Goal: Task Accomplishment & Management: Complete application form

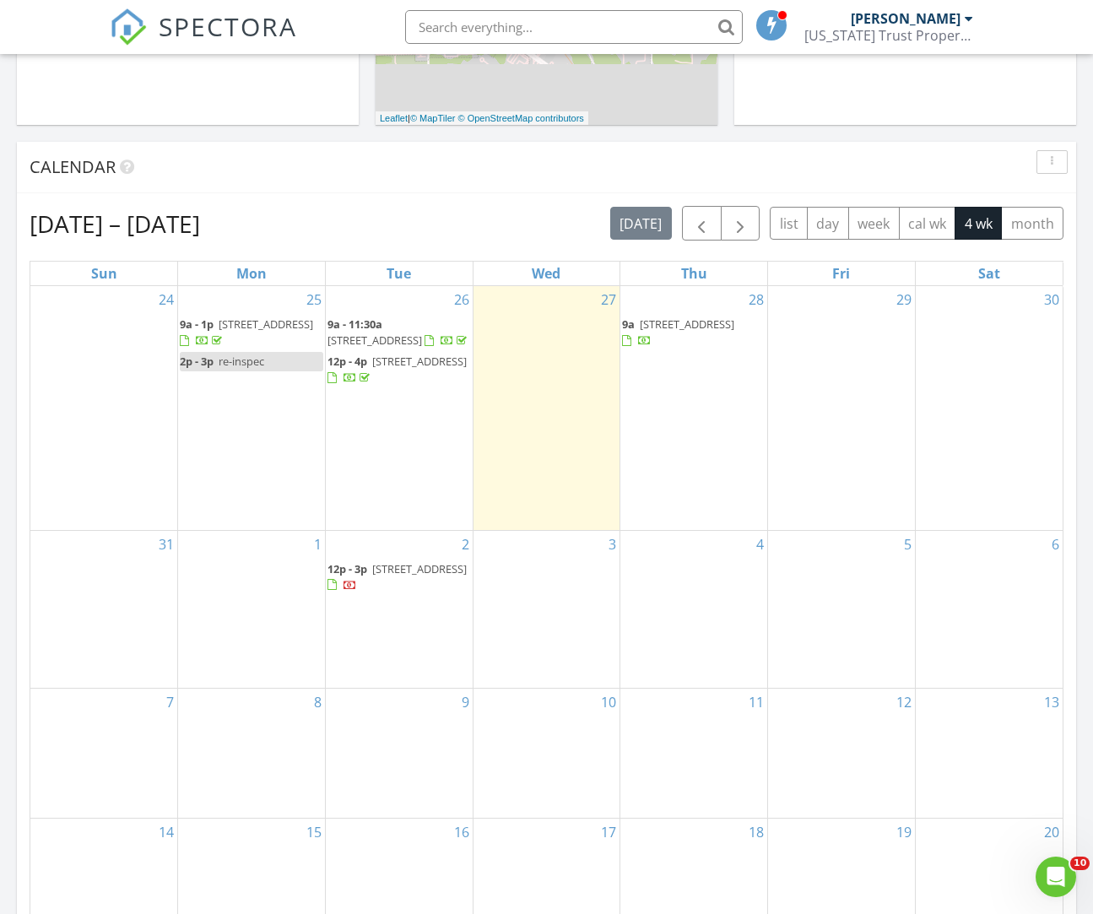
scroll to position [1538, 1094]
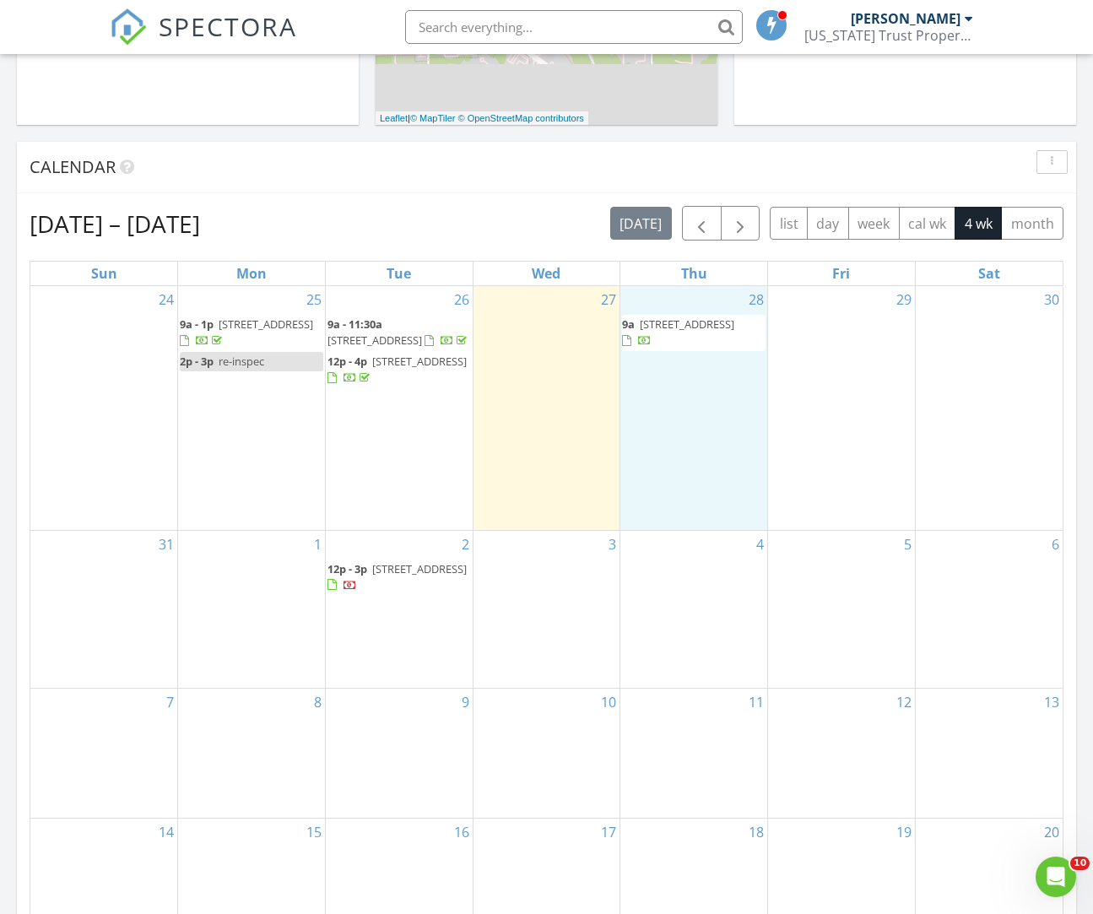
click at [664, 390] on div "28 9a 6270 NE 49th St, Silver Springs 34488" at bounding box center [694, 408] width 147 height 244
click at [672, 326] on link "Inspection" at bounding box center [691, 320] width 87 height 27
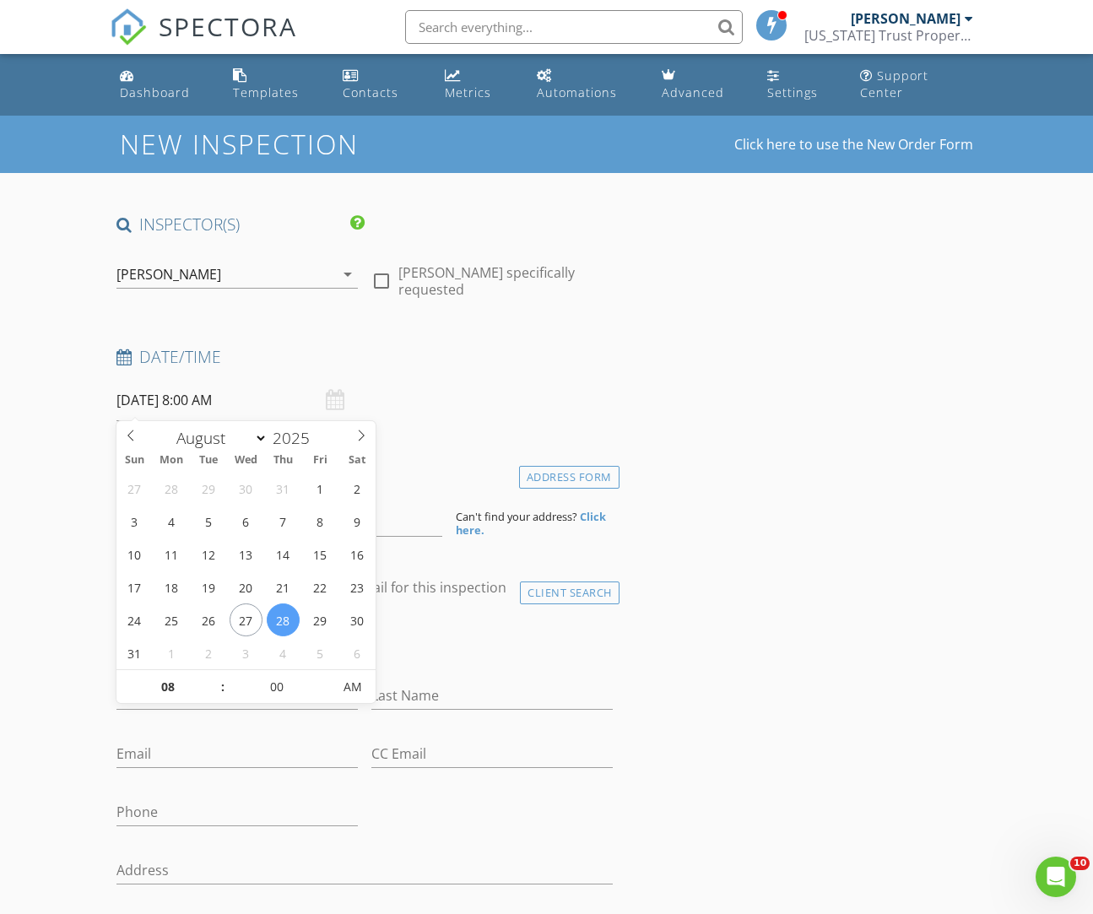
click at [214, 398] on input "08/28/2025 8:00 AM" at bounding box center [237, 400] width 241 height 41
type input "09"
type input "08/28/2025 9:00 AM"
click at [216, 680] on span at bounding box center [215, 678] width 12 height 17
type input "10"
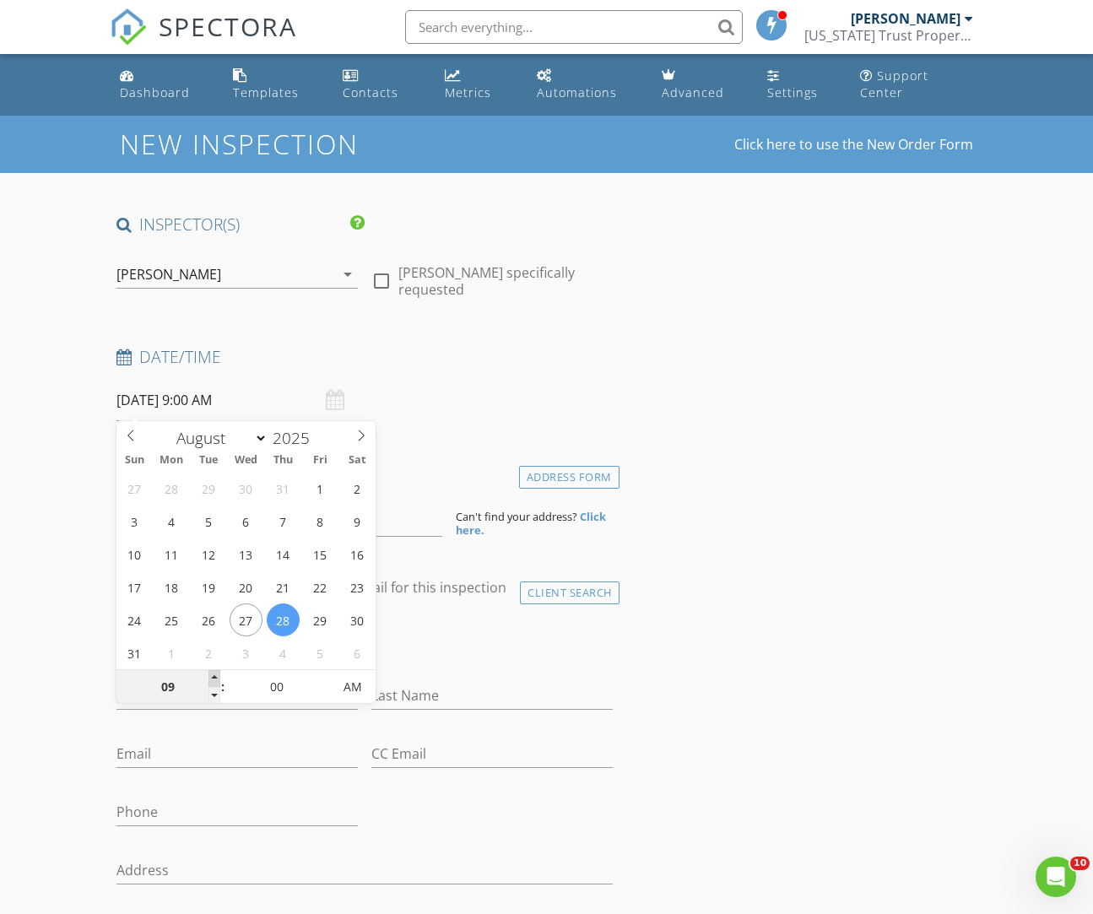
type input "08/28/2025 10:00 AM"
click at [216, 680] on span at bounding box center [215, 678] width 12 height 17
type input "11"
type input "08/28/2025 11:00 AM"
click at [216, 680] on span at bounding box center [215, 678] width 12 height 17
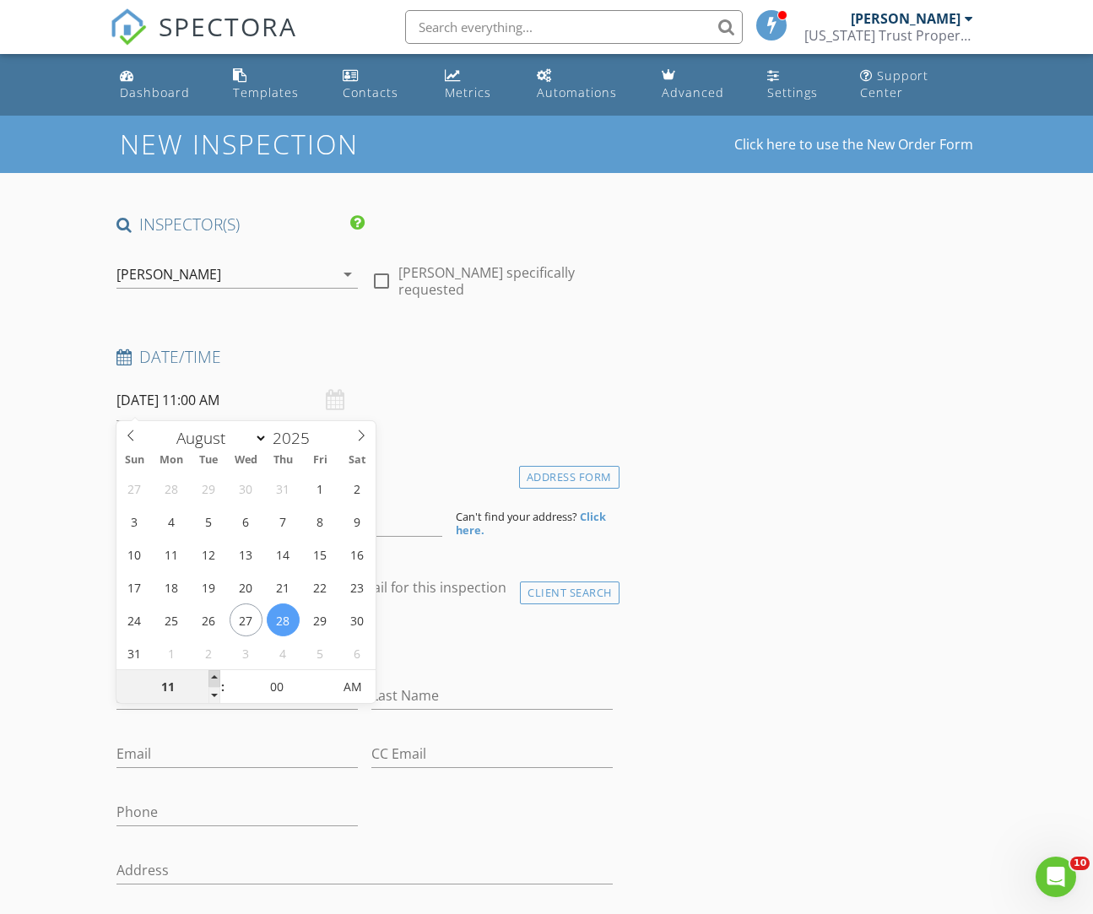
type input "12"
type input "08/28/2025 12:00 PM"
click at [216, 680] on span at bounding box center [215, 678] width 12 height 17
type input "05"
type input "08/28/2025 12:05 PM"
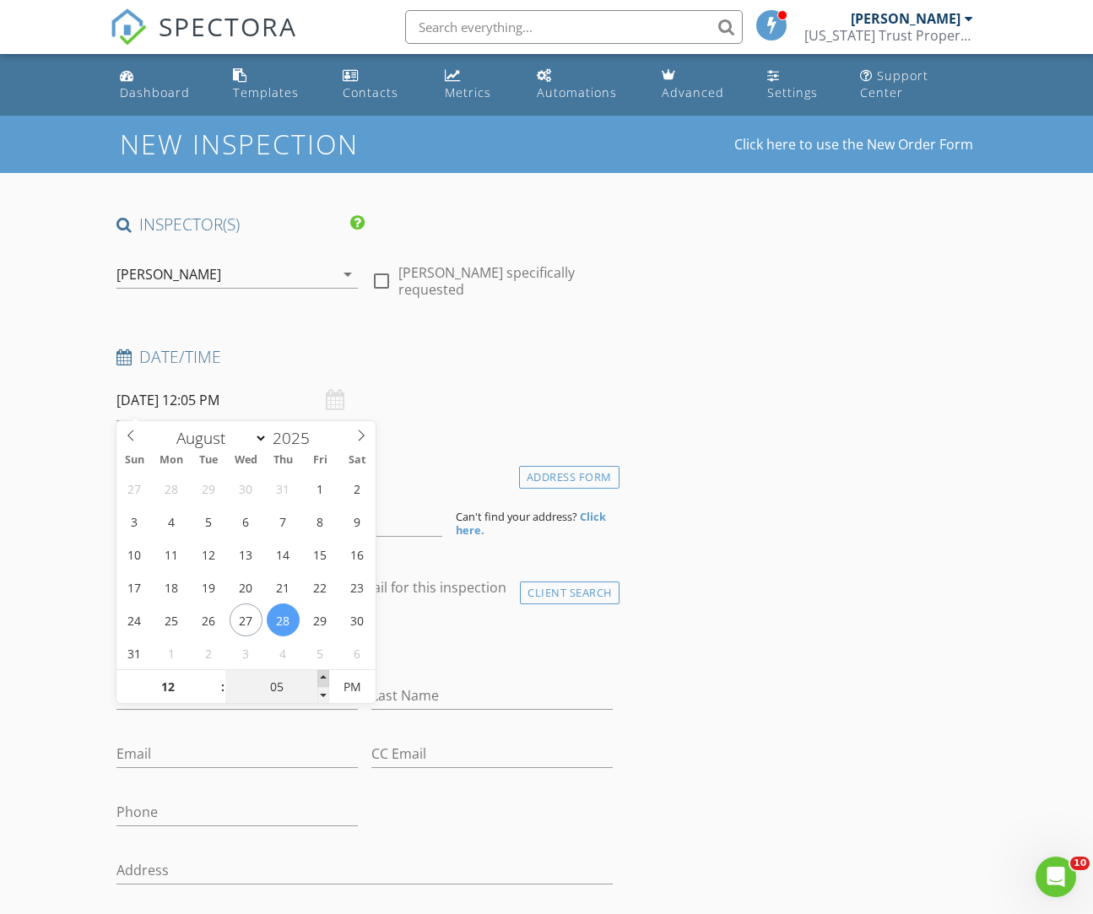
click at [323, 676] on span at bounding box center [323, 678] width 12 height 17
type input "10"
type input "08/28/2025 12:10 PM"
click at [323, 676] on span at bounding box center [323, 678] width 12 height 17
type input "15"
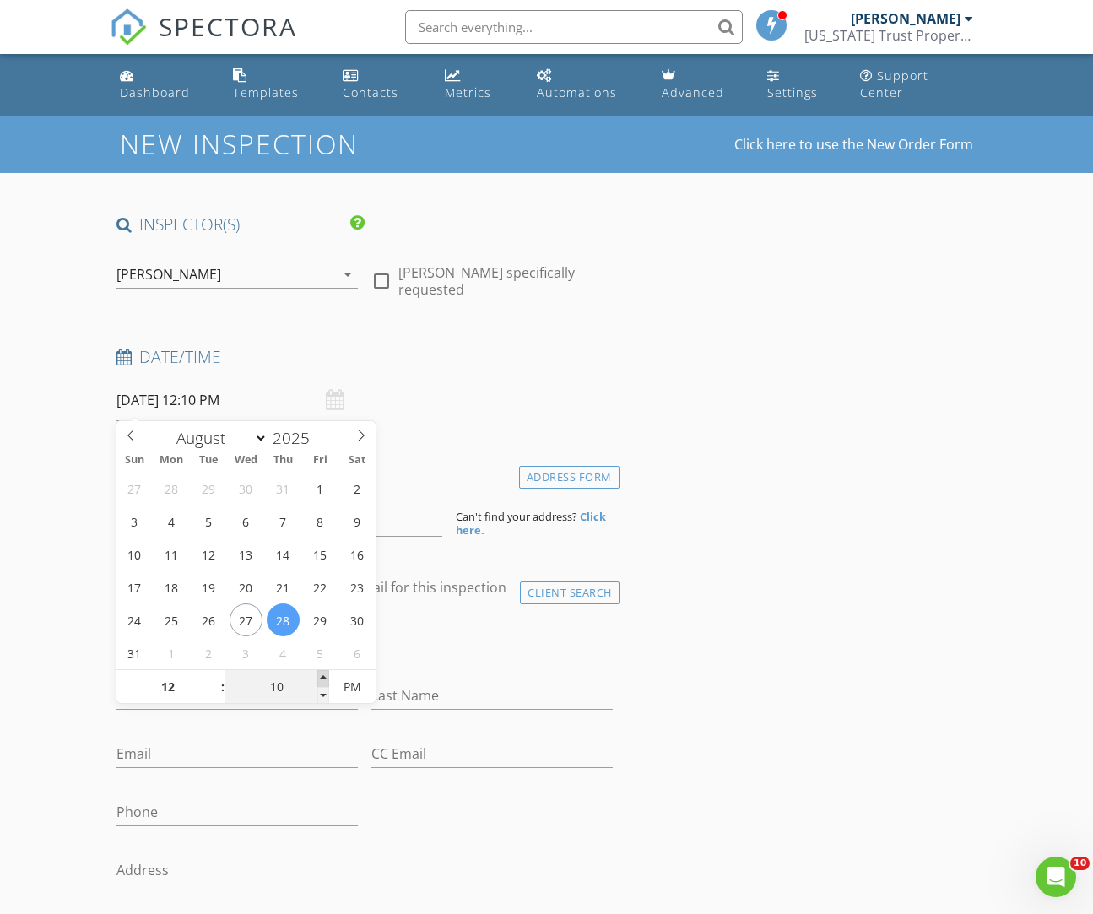
type input "08/28/2025 12:15 PM"
click at [323, 676] on span at bounding box center [323, 678] width 12 height 17
type input "20"
type input "08/28/2025 12:20 PM"
click at [323, 676] on span at bounding box center [323, 678] width 12 height 17
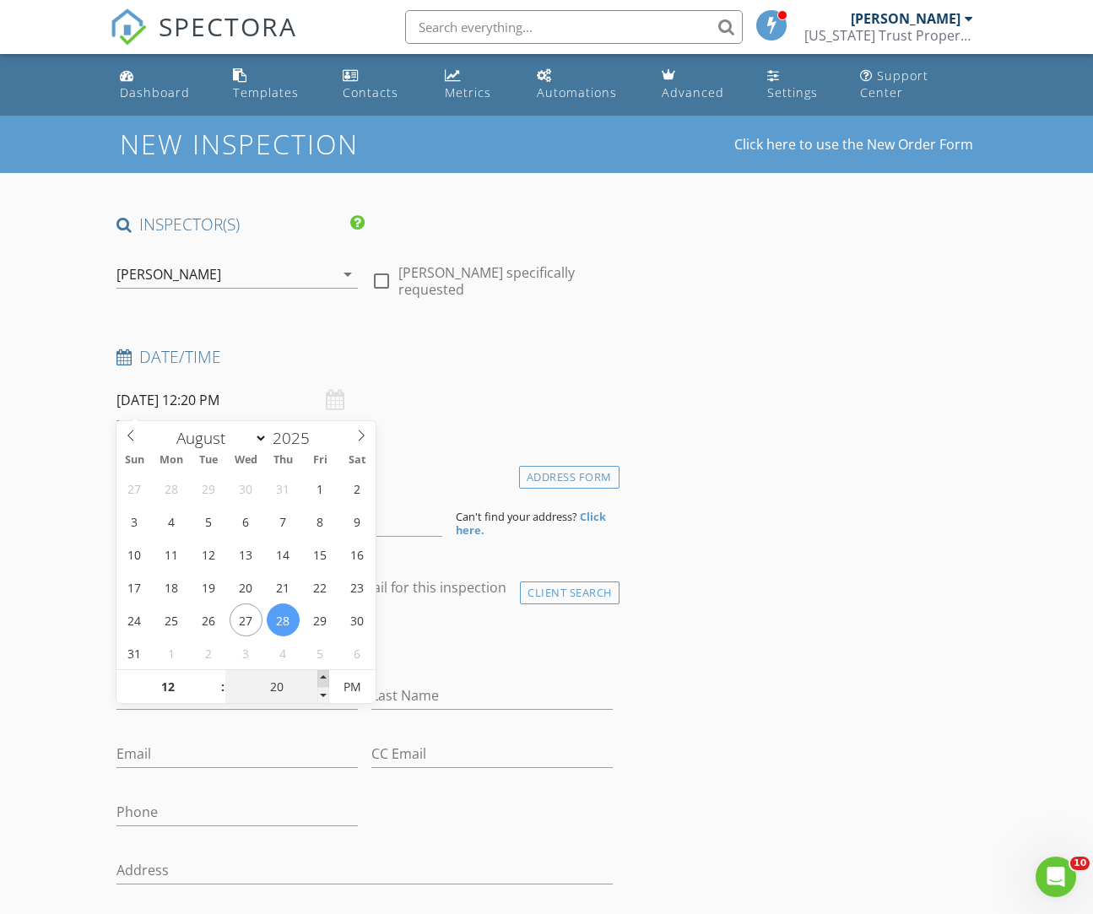
type input "25"
type input "08/28/2025 12:25 PM"
click at [323, 676] on span at bounding box center [323, 678] width 12 height 17
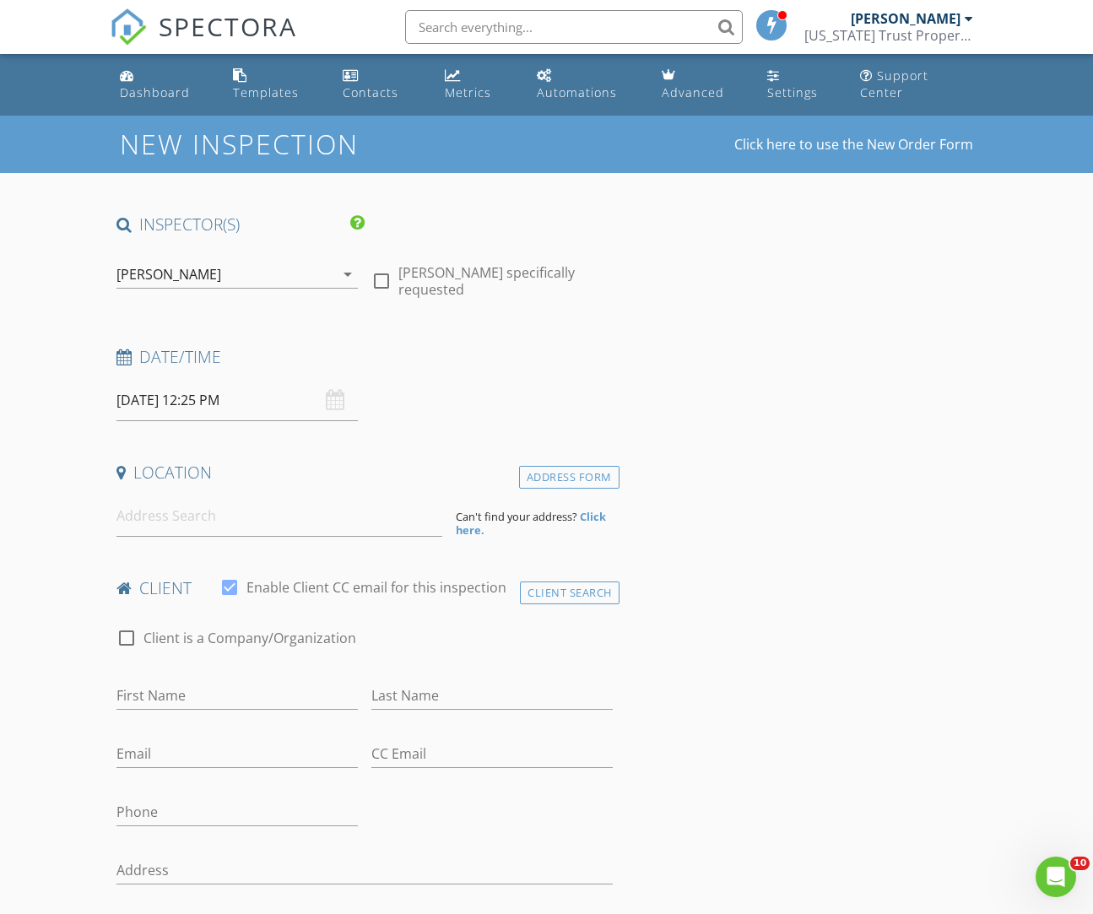
click at [230, 402] on input "08/28/2025 12:25 PM" at bounding box center [237, 400] width 241 height 41
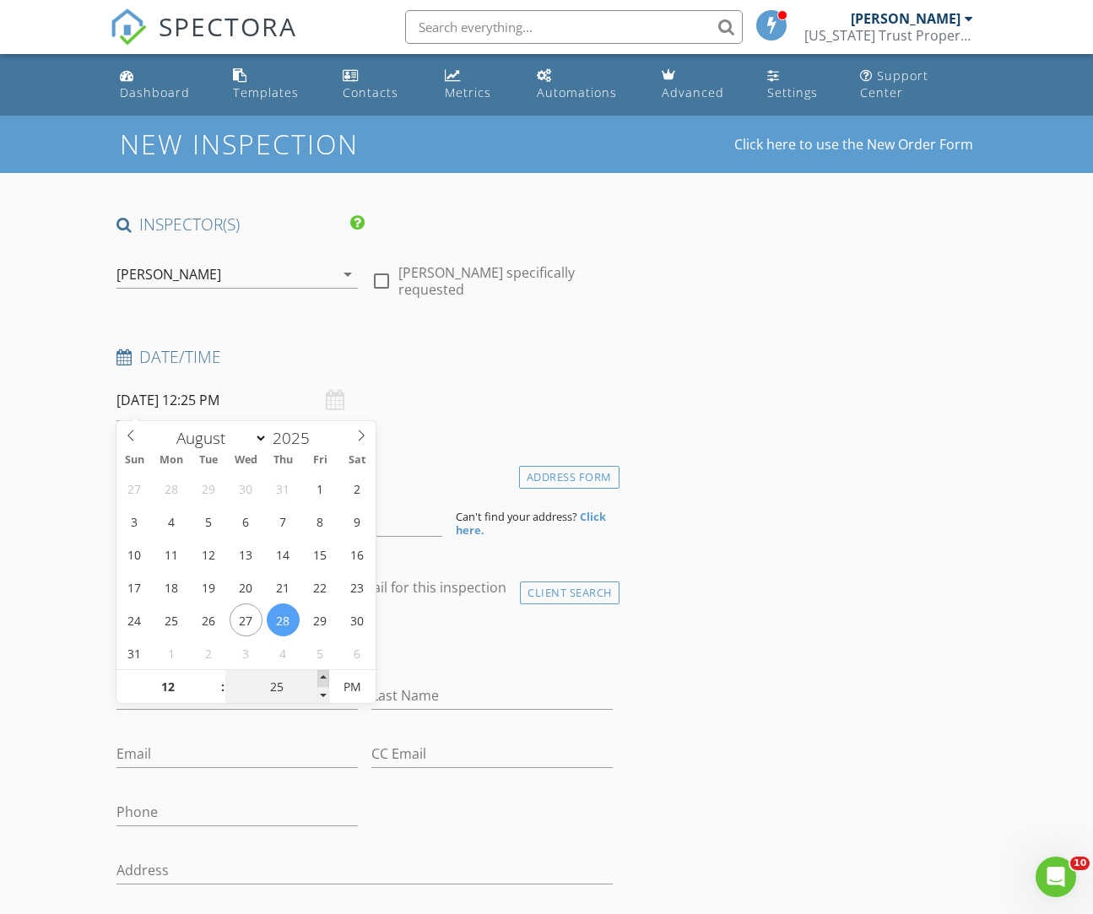
type input "30"
type input "08/28/2025 12:30 PM"
click at [322, 677] on span at bounding box center [323, 678] width 12 height 17
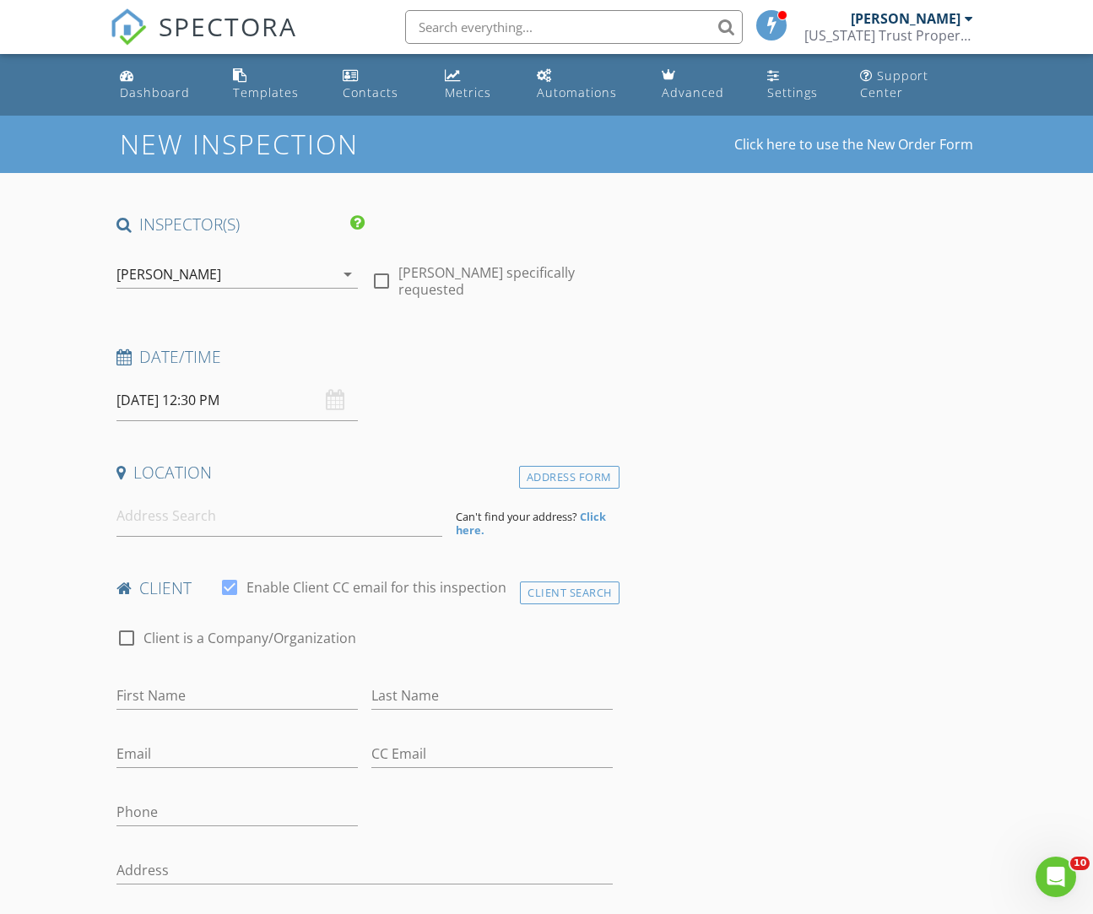
click at [176, 534] on input at bounding box center [280, 516] width 327 height 41
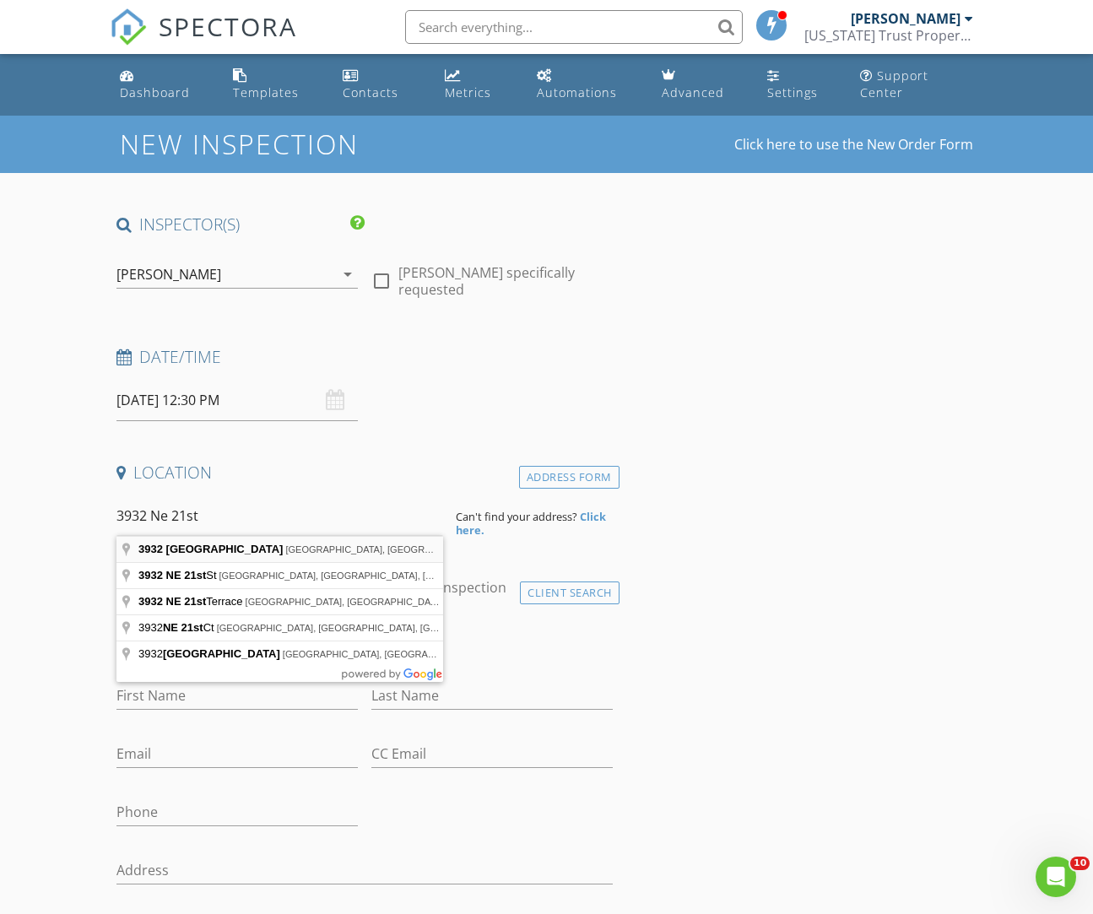
type input "3932 Northeast 21st Lane, Ocala, FL, USA"
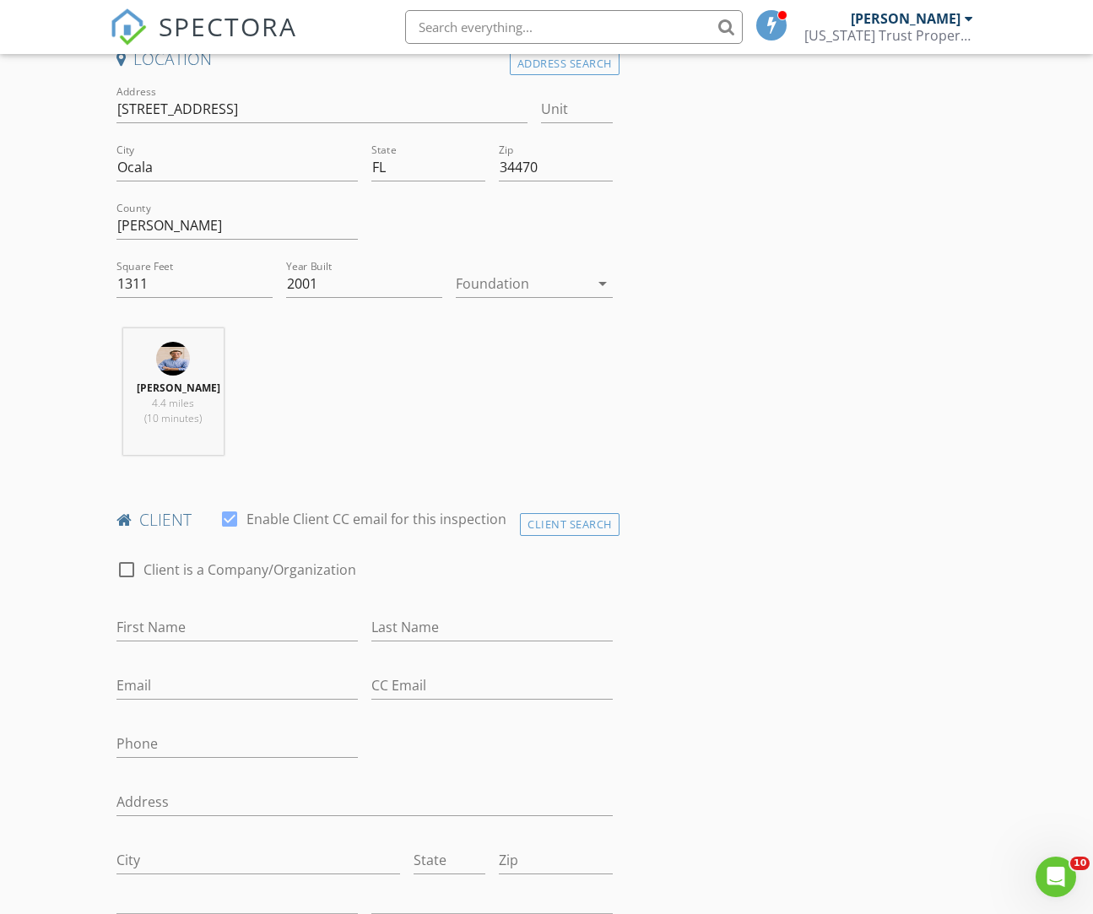
scroll to position [415, 0]
type input "Amanda"
type input "Emerick"
click at [154, 681] on input "Email" at bounding box center [237, 685] width 241 height 28
paste input "emerick.amanda@outlook.com"
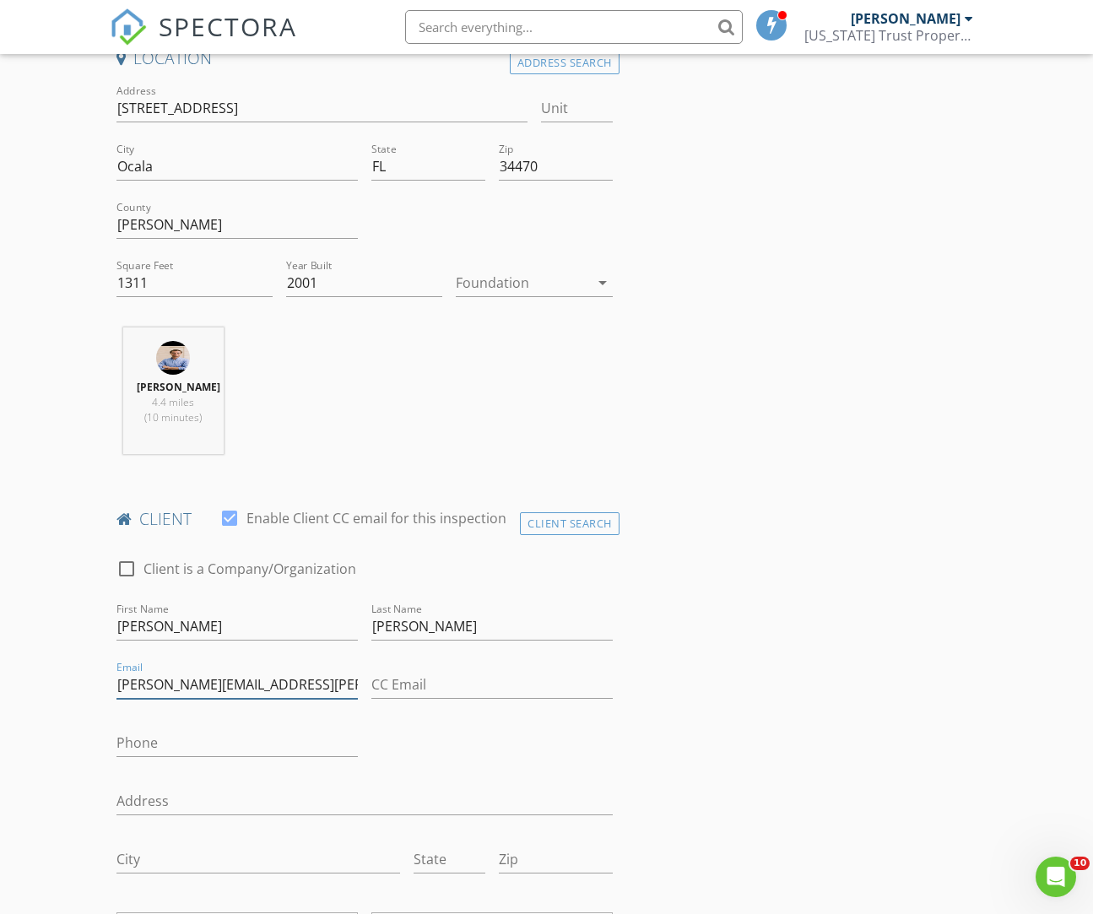
type input "emerick.amanda@outlook.com"
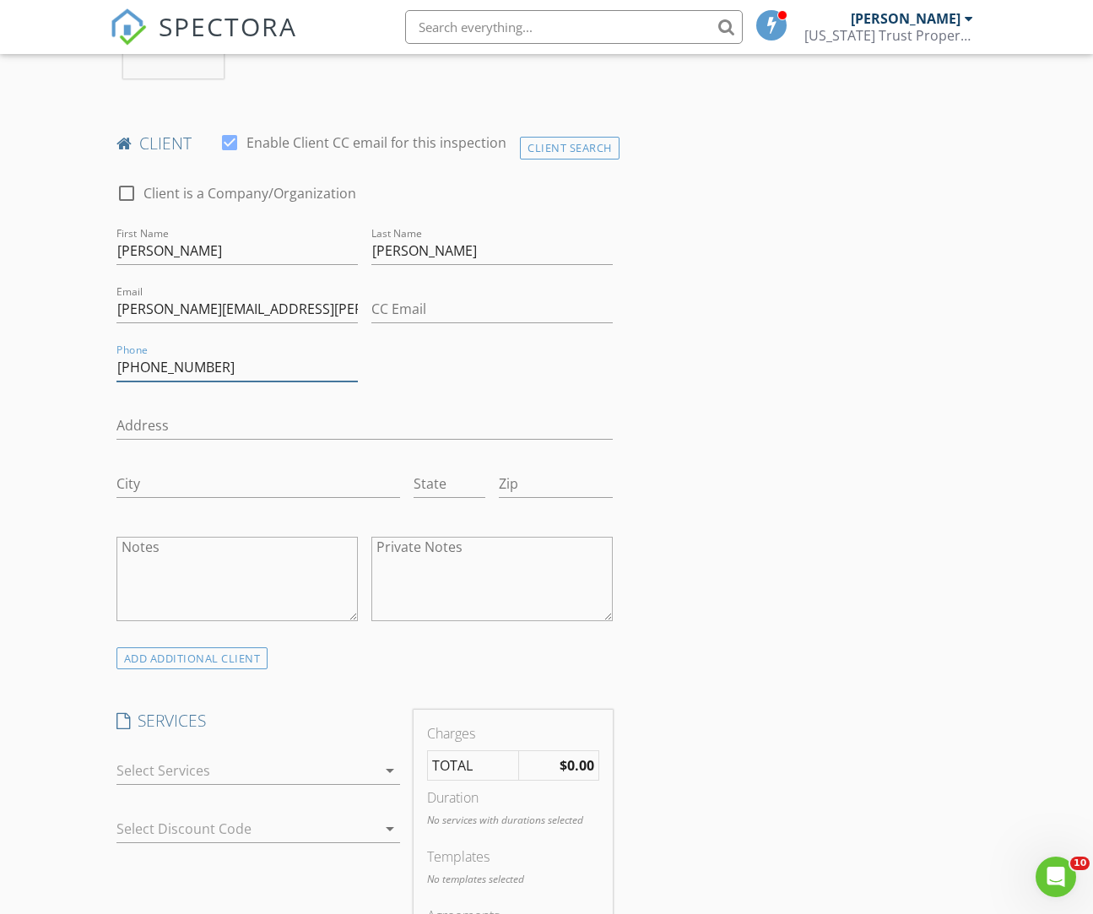
scroll to position [859, 0]
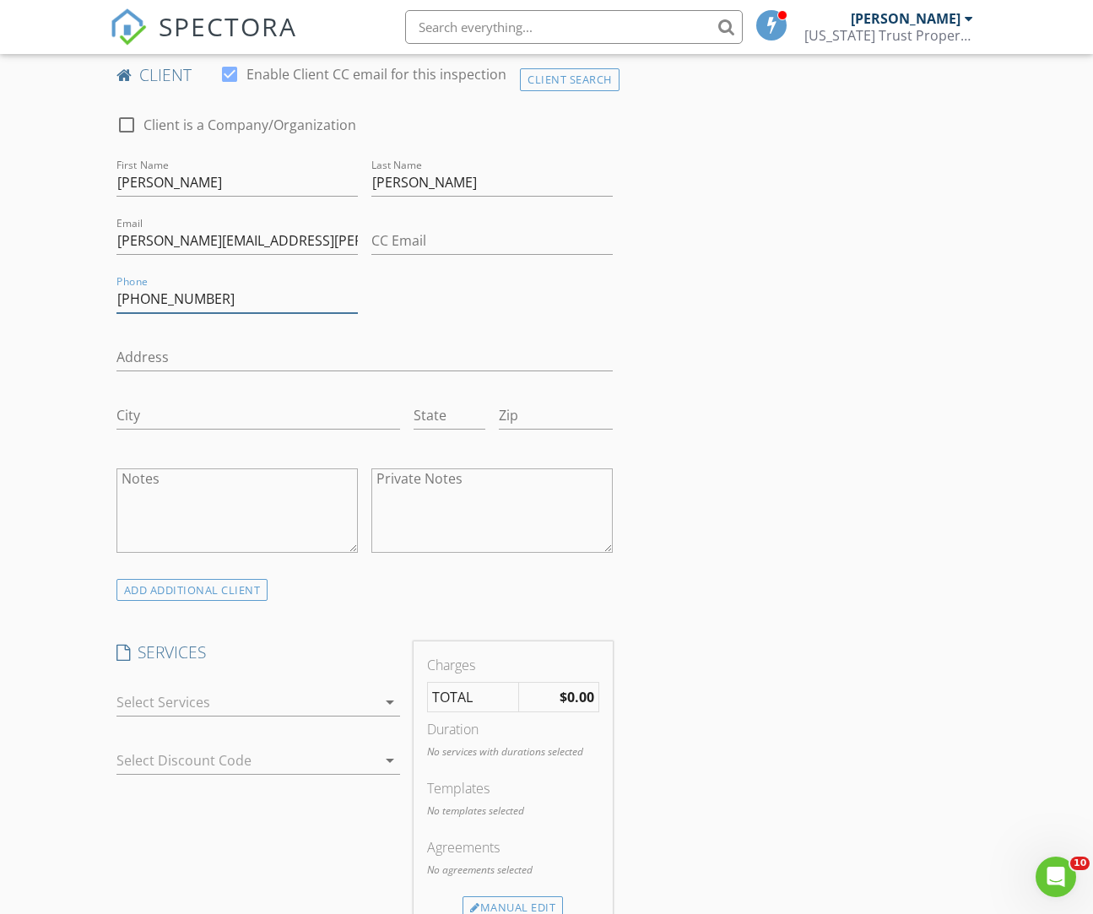
type input "352-804-8860"
click at [376, 707] on div at bounding box center [247, 702] width 261 height 27
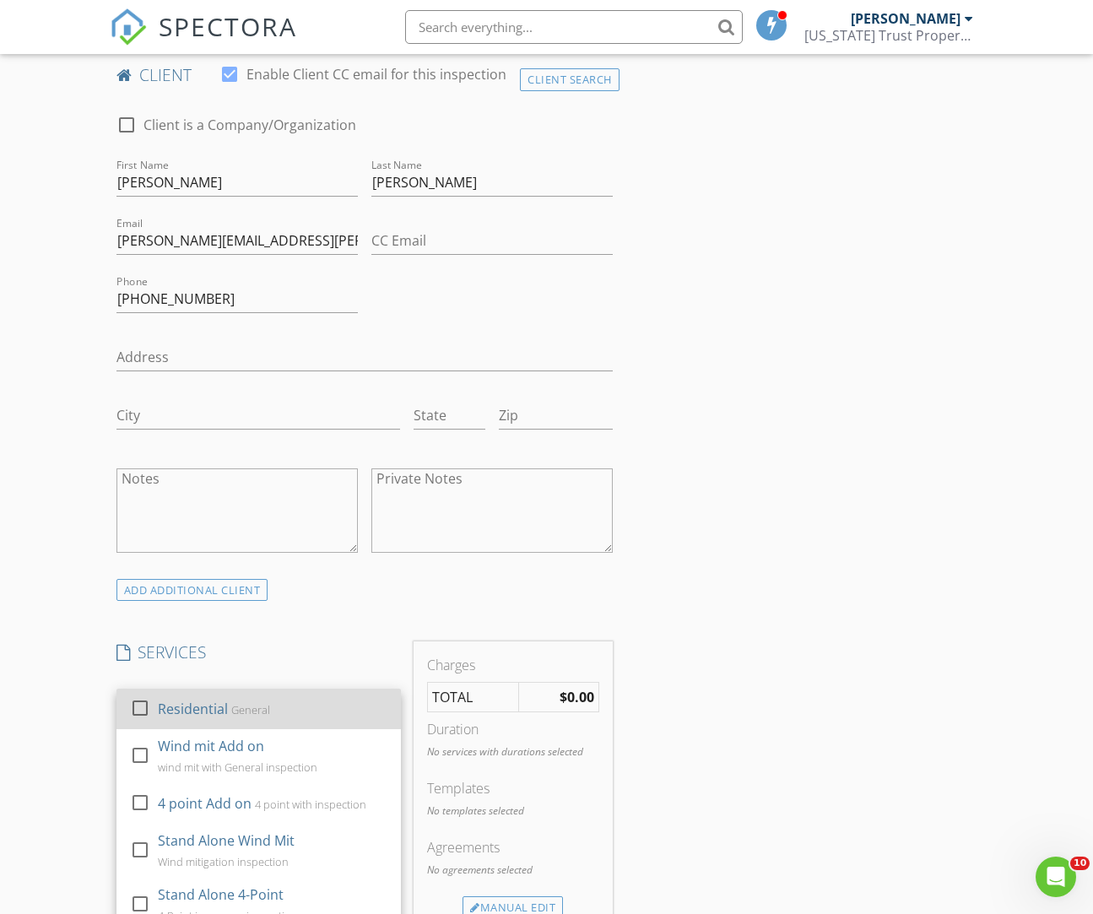
click at [374, 706] on div "Residential General" at bounding box center [273, 709] width 230 height 34
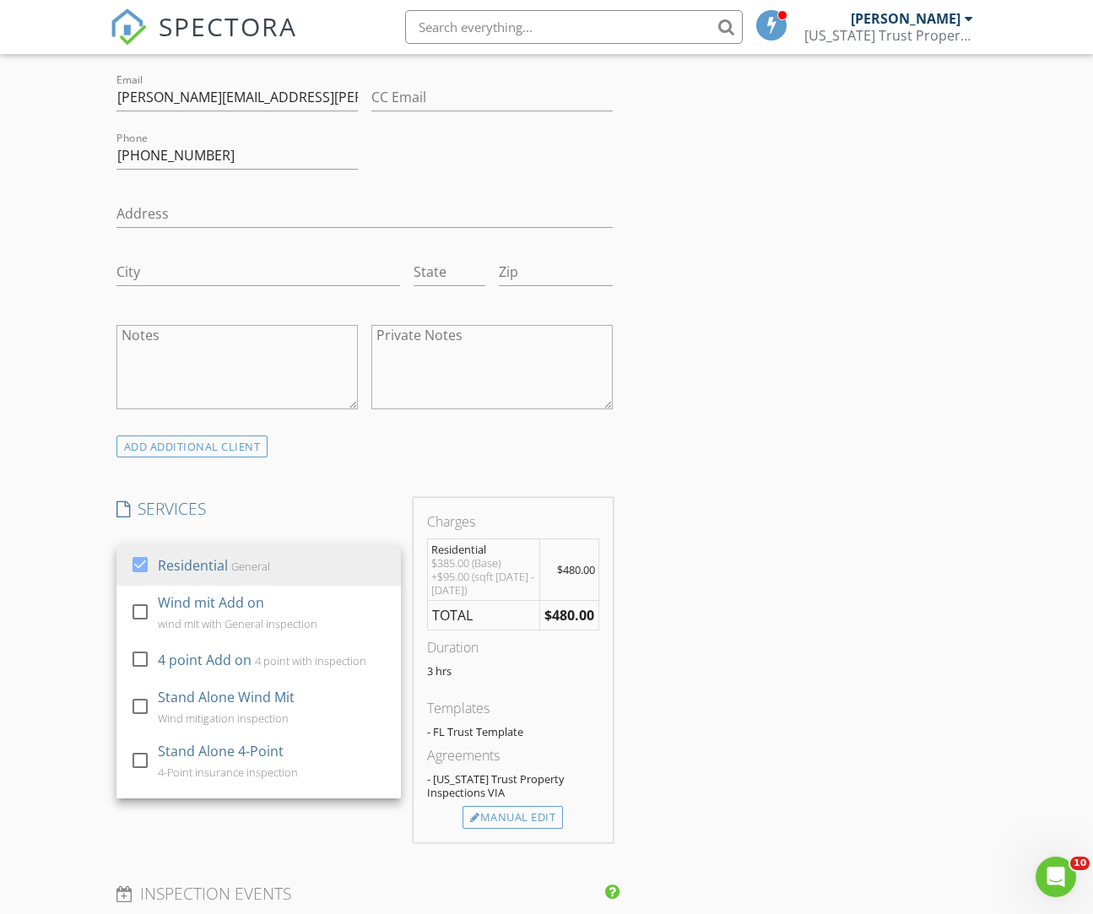
scroll to position [1120, 0]
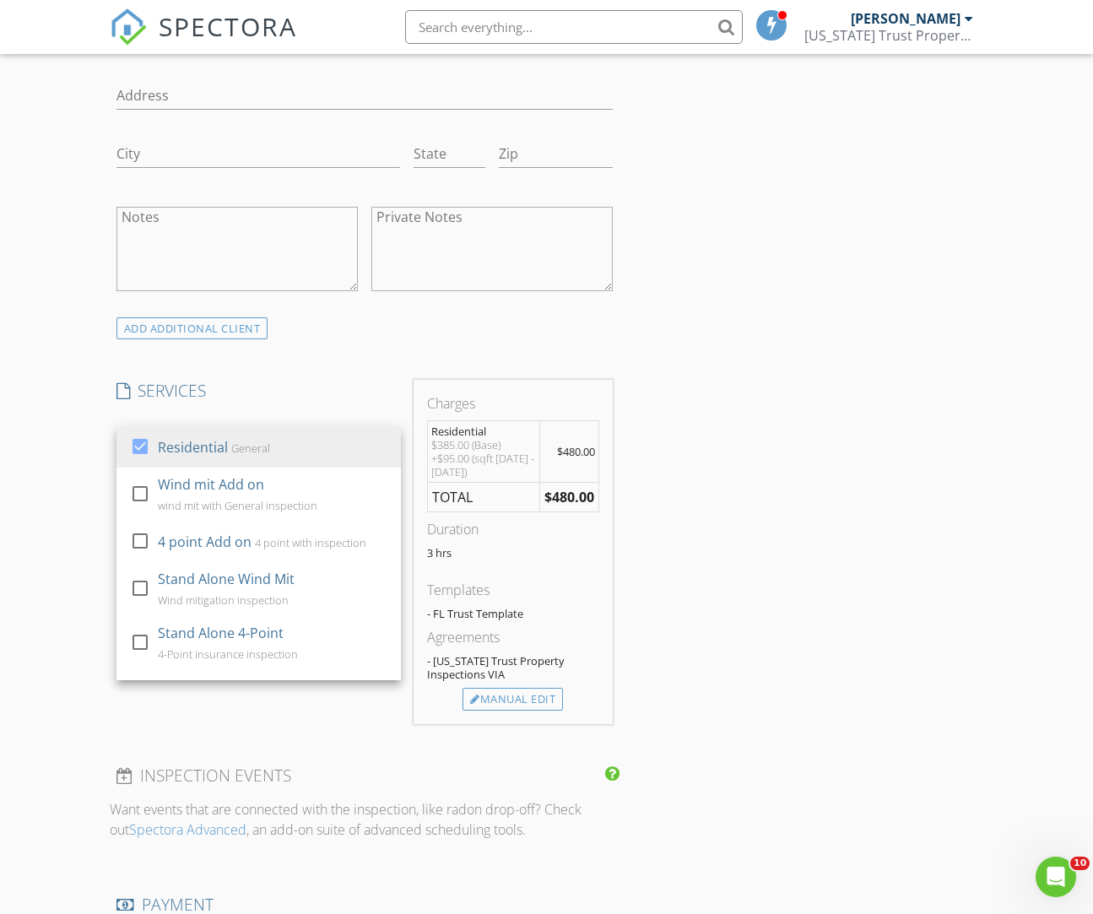
click at [806, 674] on div "INSPECTOR(S) check_box David Leard PRIMARY David Leard arrow_drop_down check_bo…" at bounding box center [547, 554] width 875 height 2922
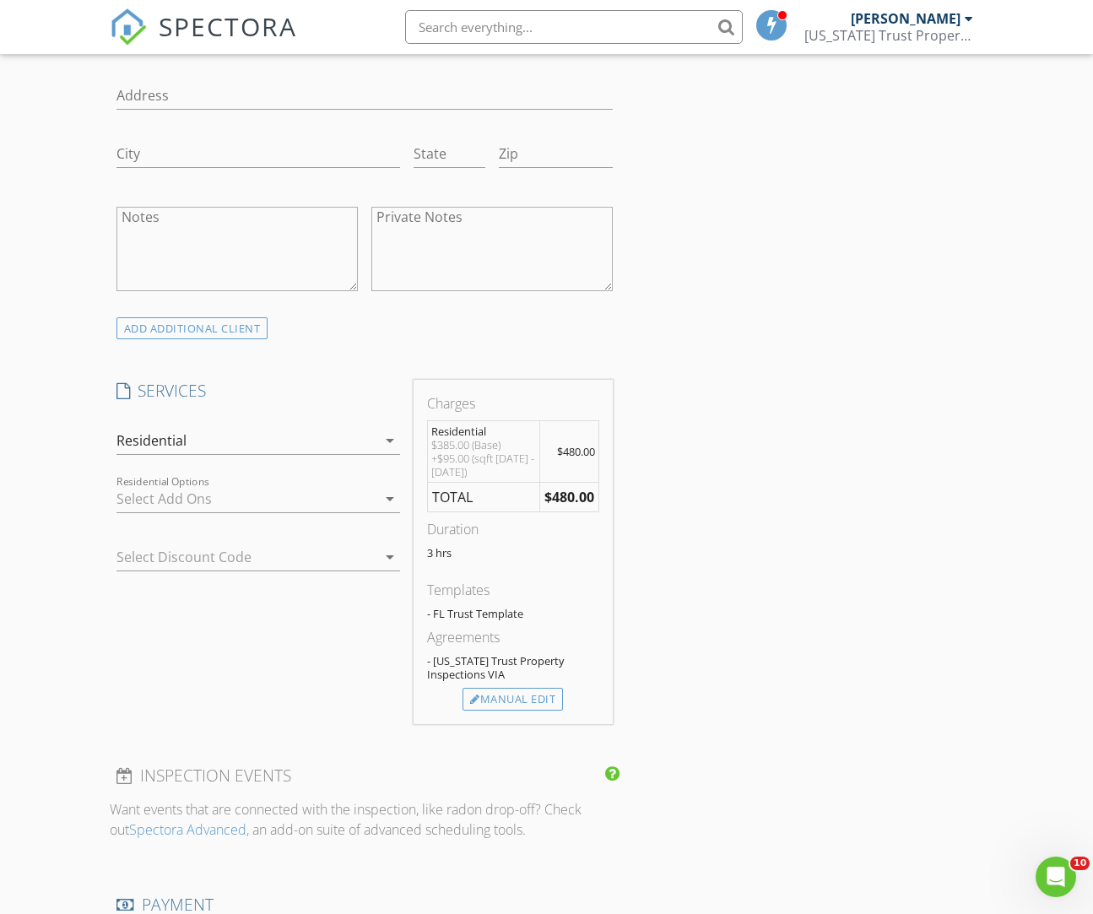
click at [283, 500] on div at bounding box center [247, 499] width 261 height 27
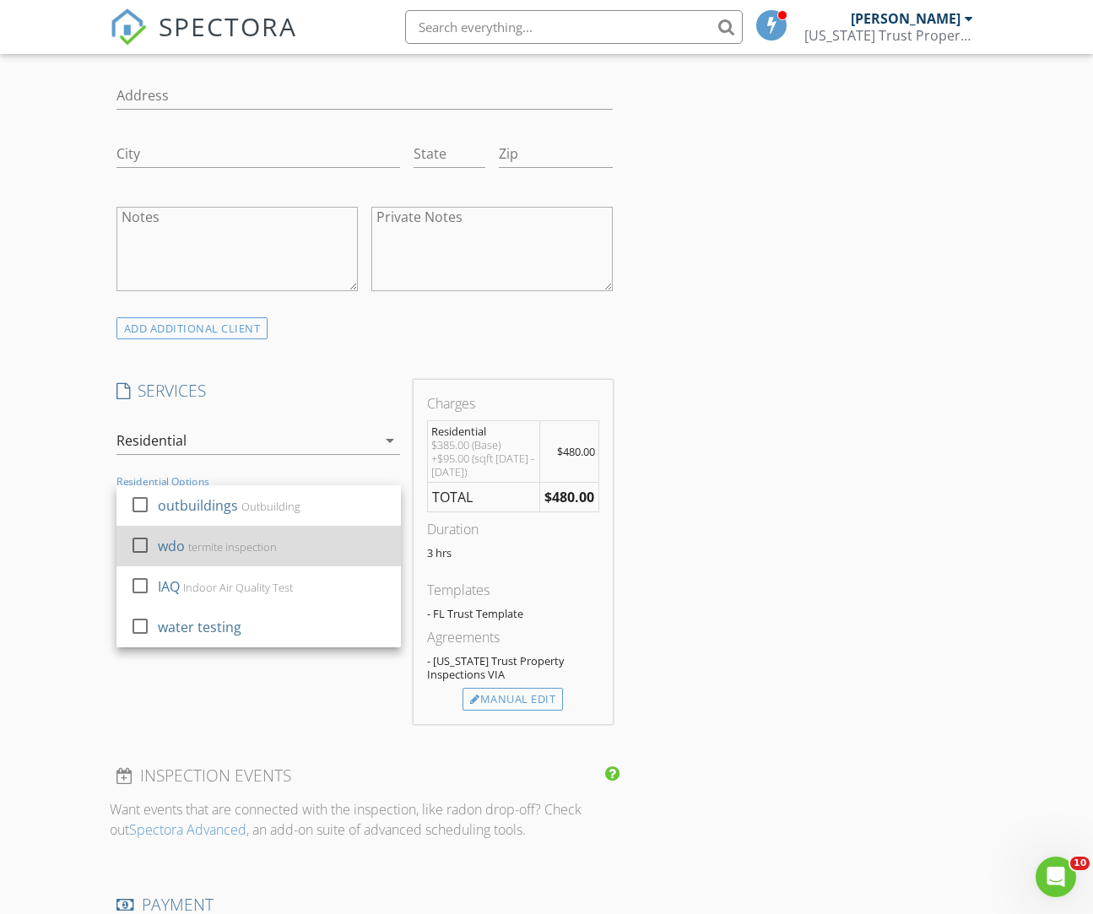
drag, startPoint x: 131, startPoint y: 553, endPoint x: 134, endPoint y: 545, distance: 9.1
click at [131, 556] on div at bounding box center [143, 561] width 27 height 10
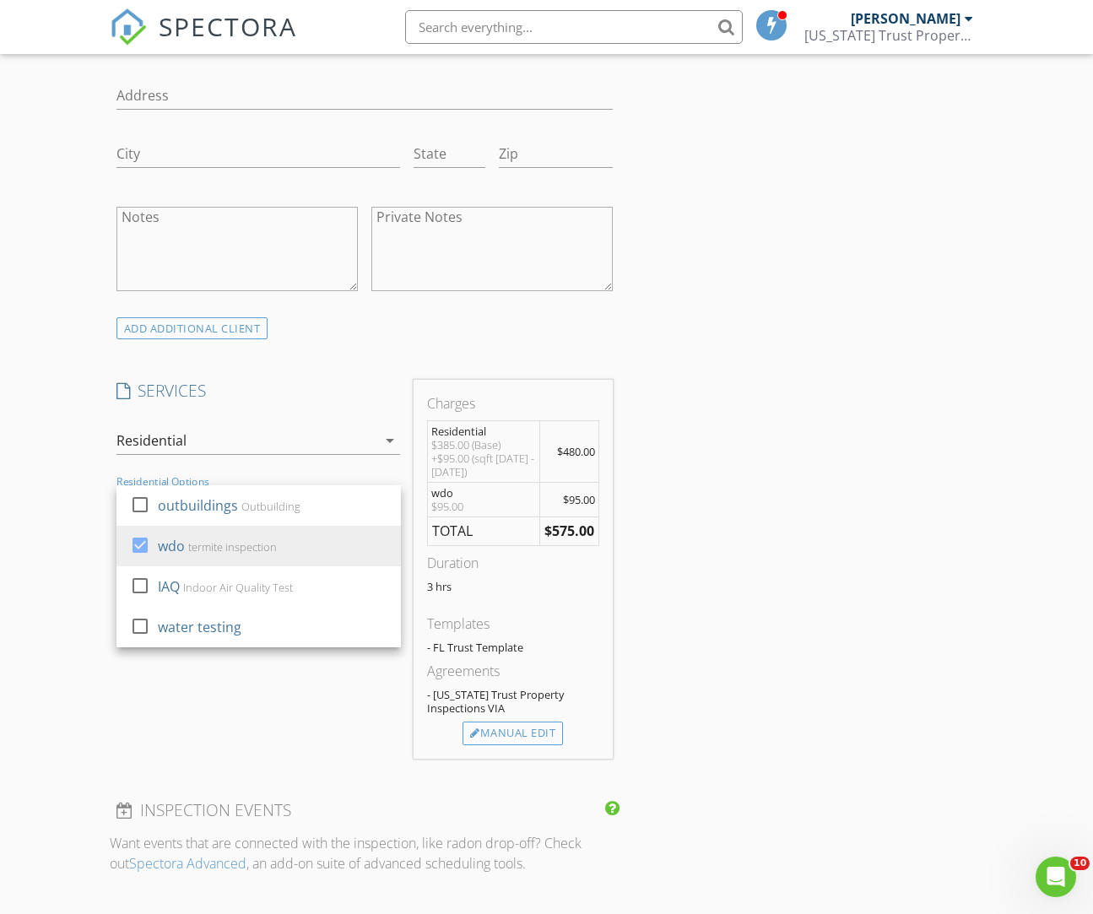
drag, startPoint x: 775, startPoint y: 675, endPoint x: 756, endPoint y: 674, distance: 19.4
click at [772, 675] on div "INSPECTOR(S) check_box David Leard PRIMARY David Leard arrow_drop_down check_bo…" at bounding box center [547, 571] width 875 height 2956
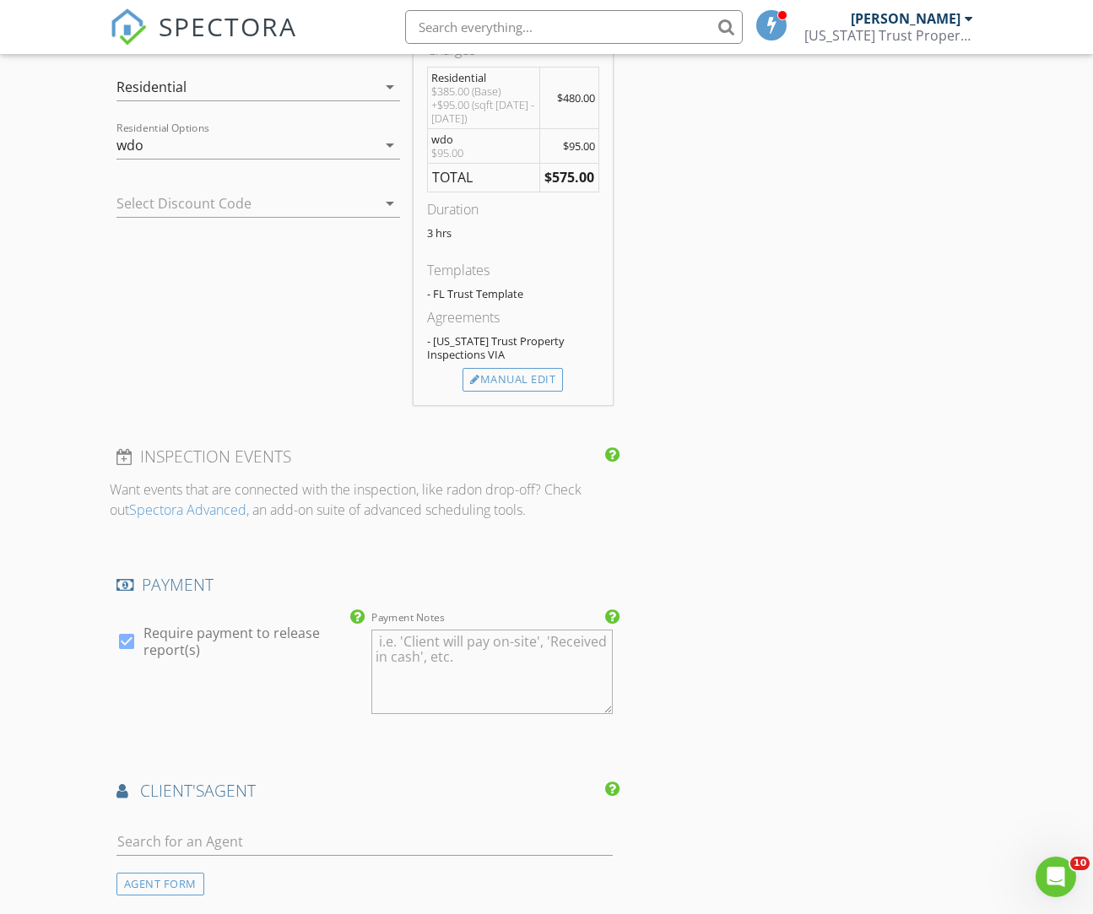
scroll to position [1685, 0]
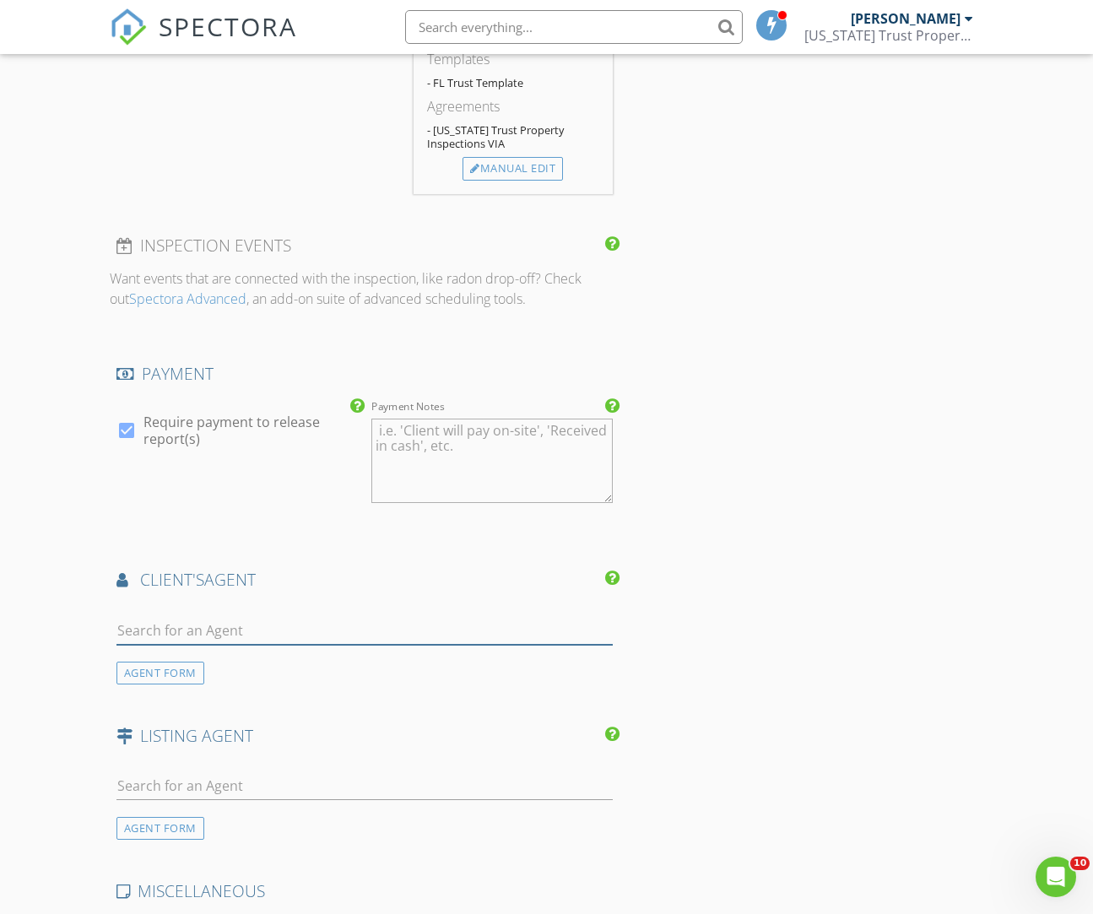
click at [233, 617] on input "text" at bounding box center [365, 631] width 496 height 28
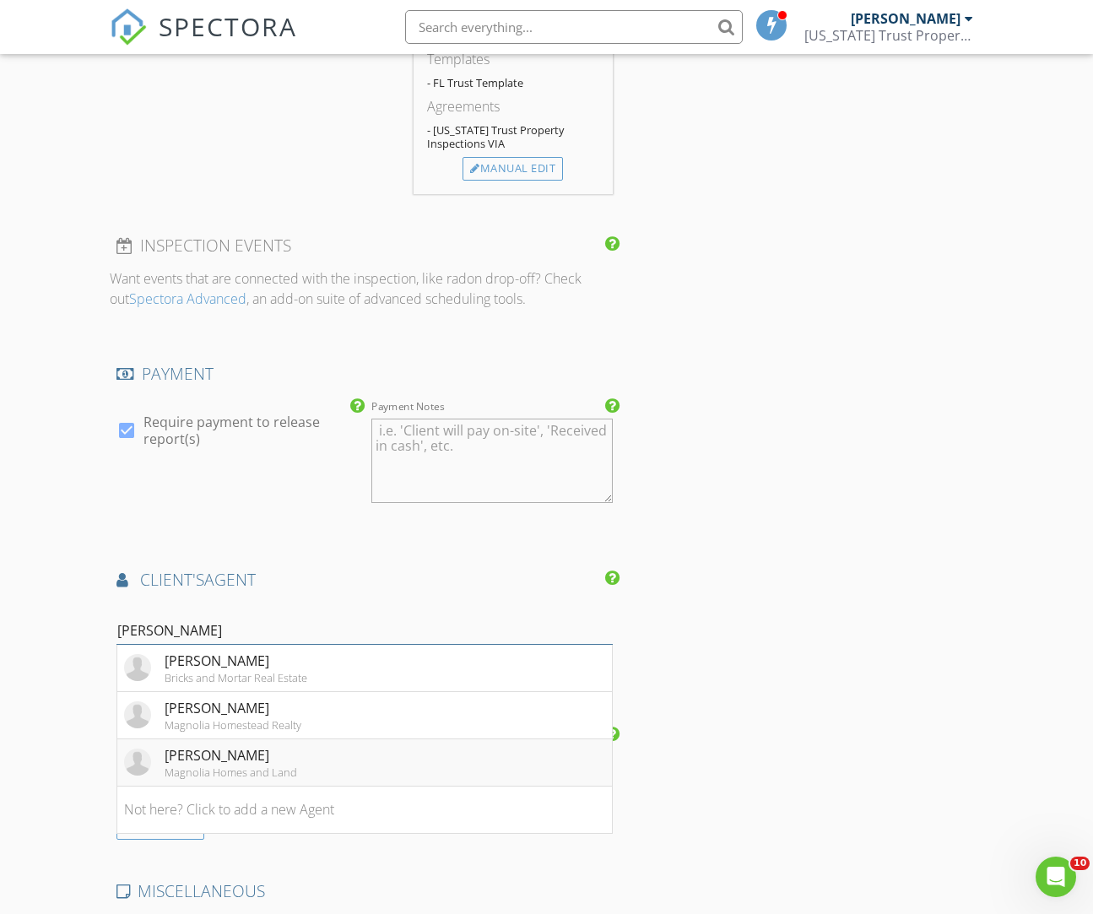
type input "Erin"
click at [239, 757] on div "Erin Sauey" at bounding box center [231, 756] width 133 height 20
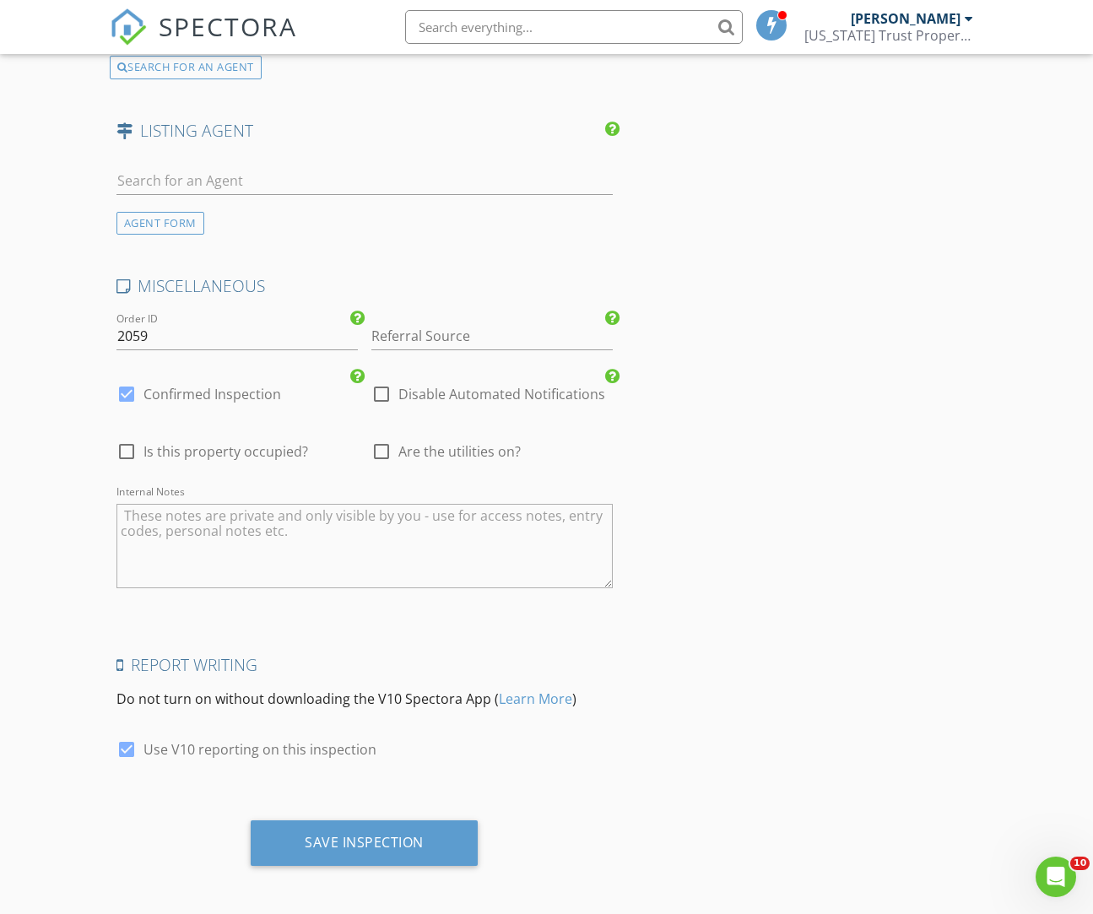
scroll to position [2790, 0]
click at [378, 452] on div at bounding box center [381, 453] width 29 height 29
checkbox input "true"
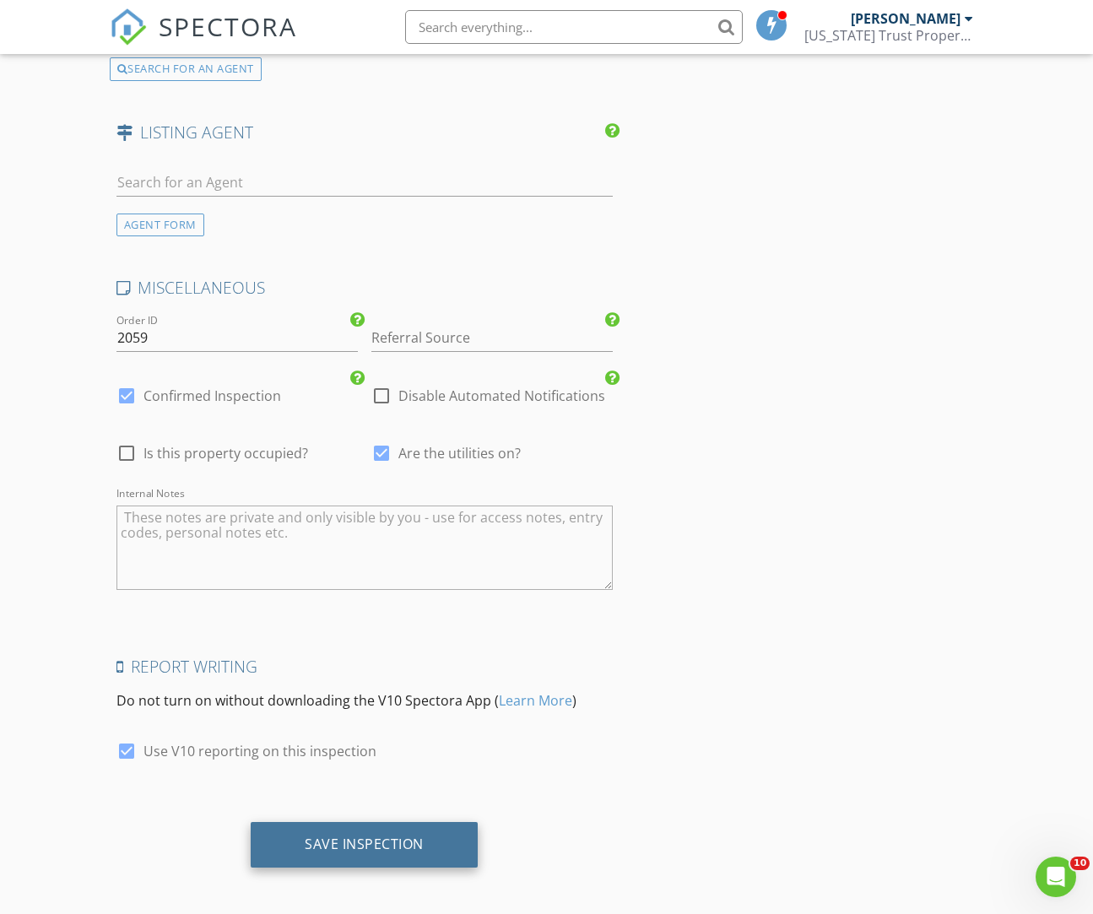
click at [395, 844] on div "Save Inspection" at bounding box center [364, 844] width 119 height 17
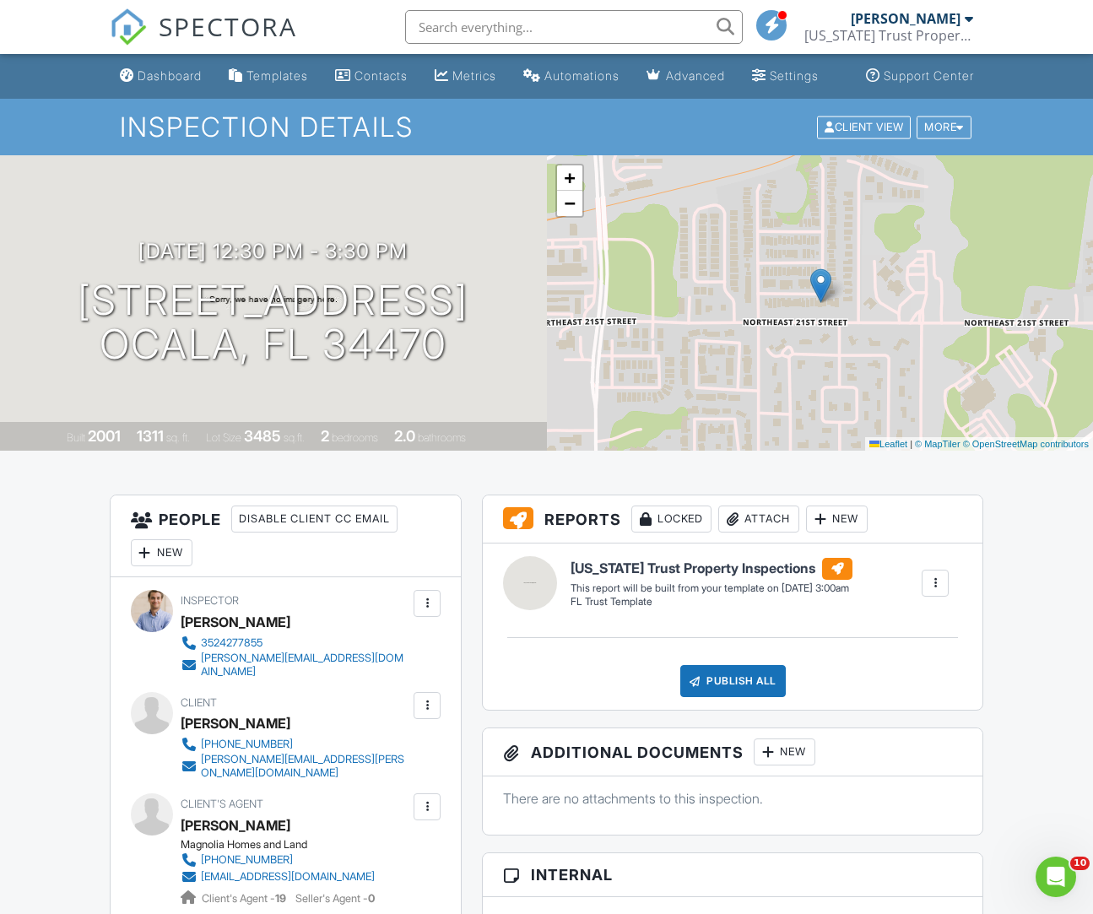
click at [168, 92] on link "Dashboard" at bounding box center [160, 76] width 95 height 31
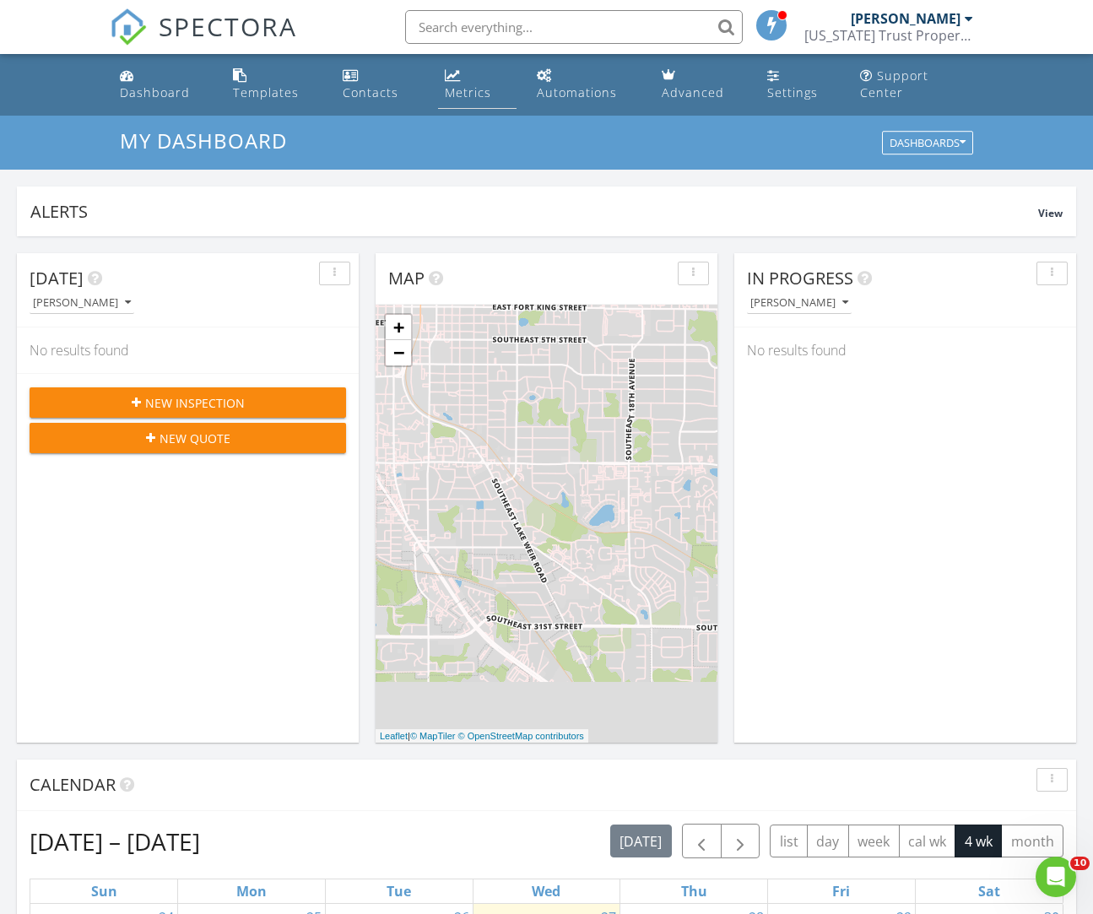
click at [459, 100] on div "Metrics" at bounding box center [468, 92] width 46 height 16
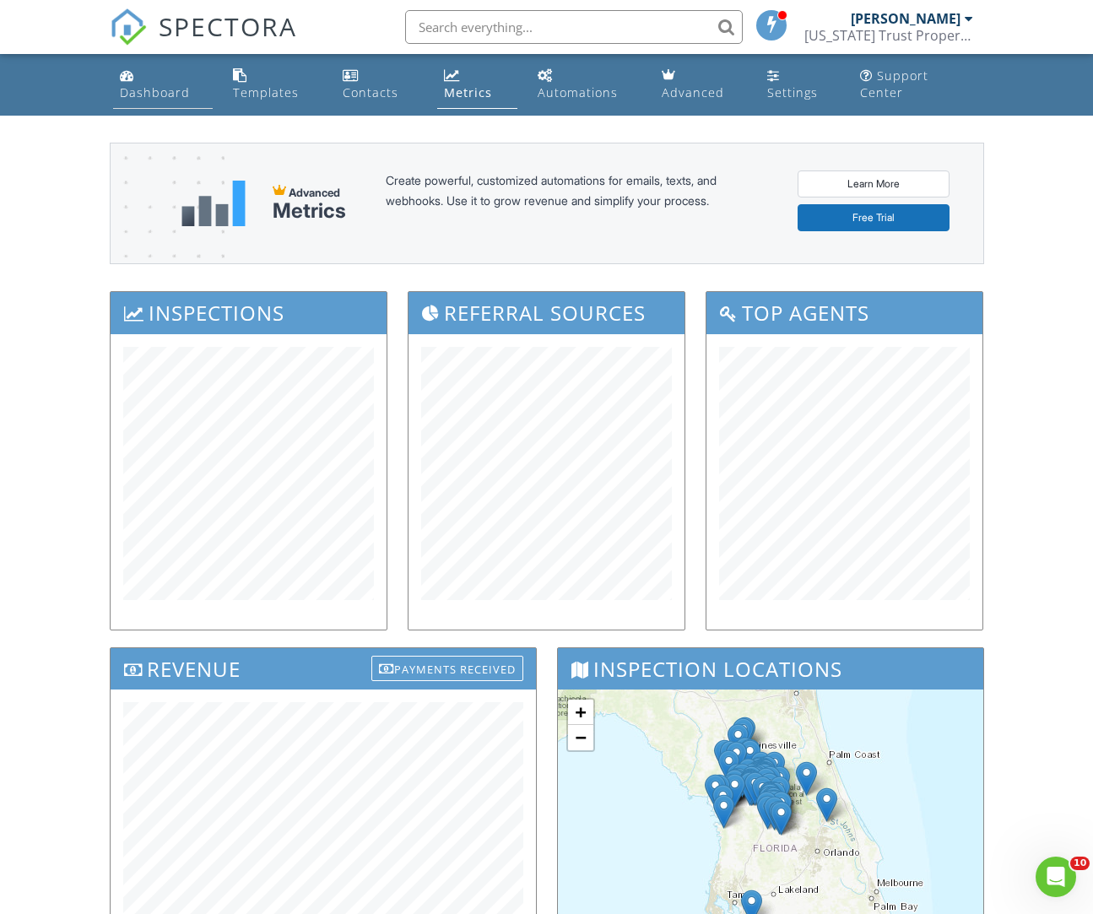
click at [150, 90] on div "Dashboard" at bounding box center [155, 92] width 70 height 16
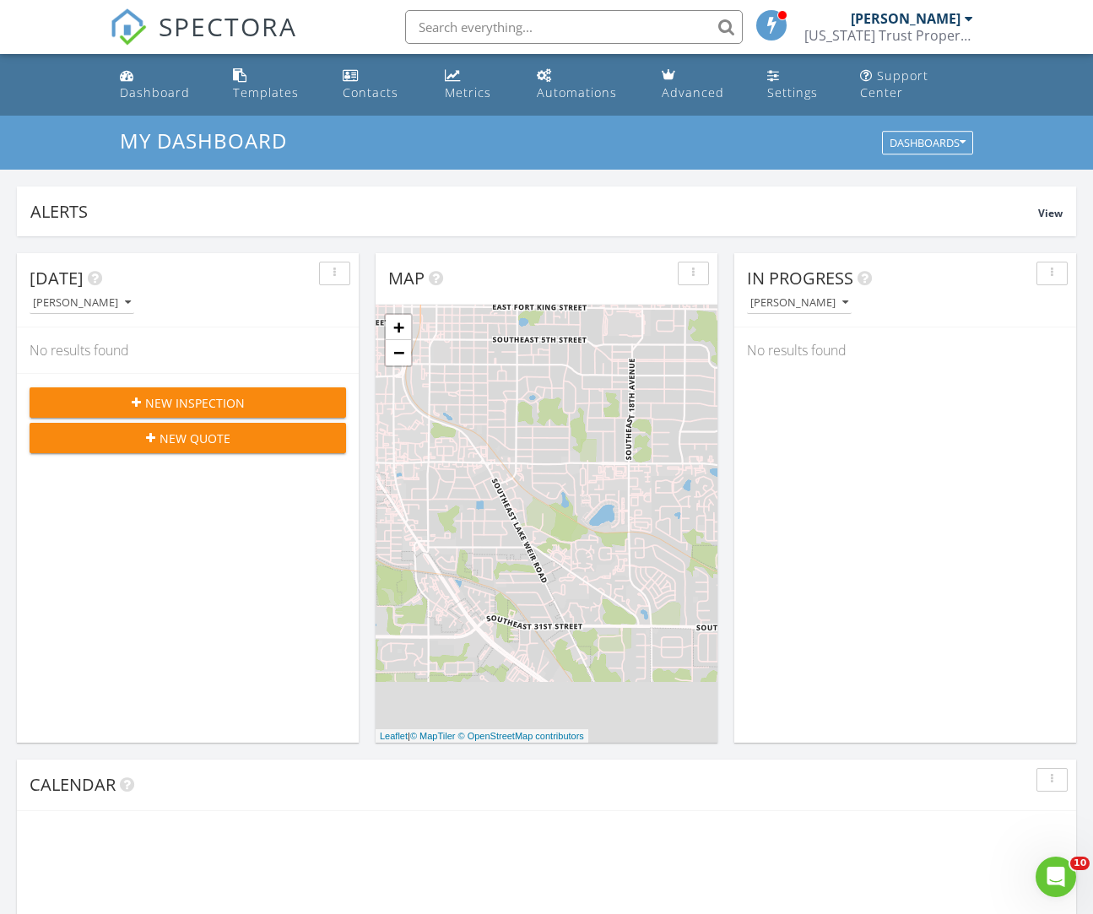
scroll to position [1538, 1094]
